Goal: Transaction & Acquisition: Book appointment/travel/reservation

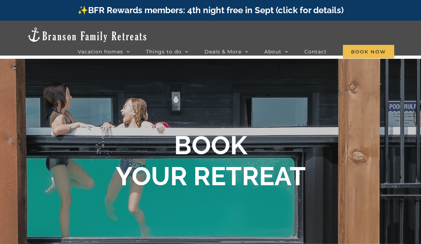
click at [215, 74] on span "Dreamweaver Cabin | 4 Bedrooms" at bounding box center [211, 76] width 74 height 5
click at [233, 74] on span "Dreamweaver Cabin | 4 Bedrooms" at bounding box center [211, 76] width 74 height 5
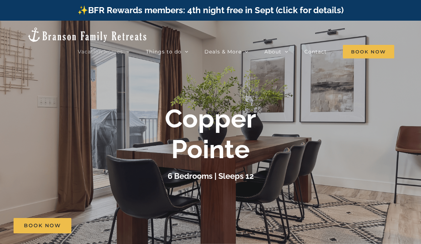
click at [81, 126] on div "Copper Pointe" at bounding box center [210, 134] width 285 height 62
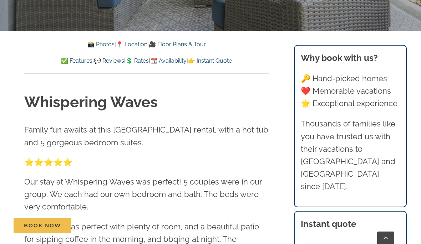
scroll to position [233, 0]
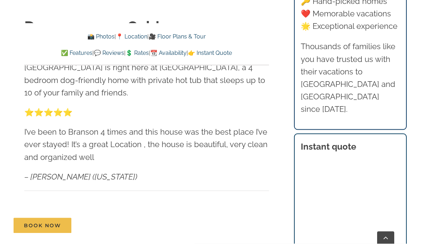
scroll to position [306, 0]
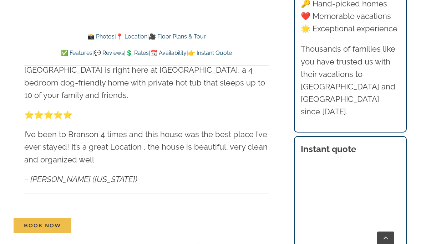
click at [11, 167] on div "Dreamweaver Cabin Your dream view of Table Rock Lake and the Ozark Mountains is…" at bounding box center [147, 219] width 272 height 437
